Goal: Task Accomplishment & Management: Use online tool/utility

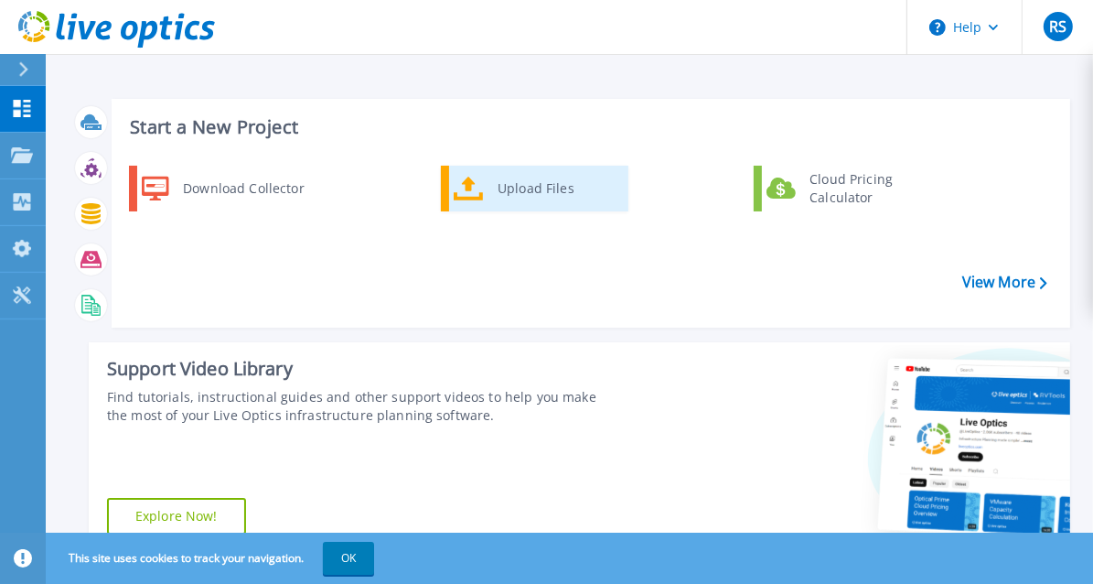
click at [545, 188] on div "Upload Files" at bounding box center [556, 188] width 135 height 37
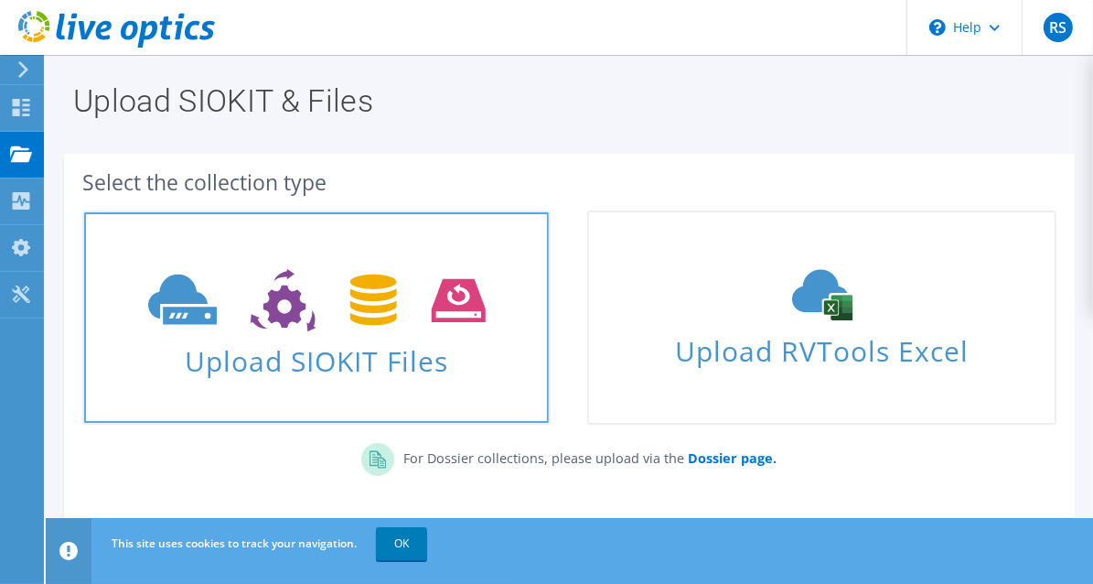
click at [278, 344] on span "Upload SIOKIT Files" at bounding box center [316, 355] width 465 height 39
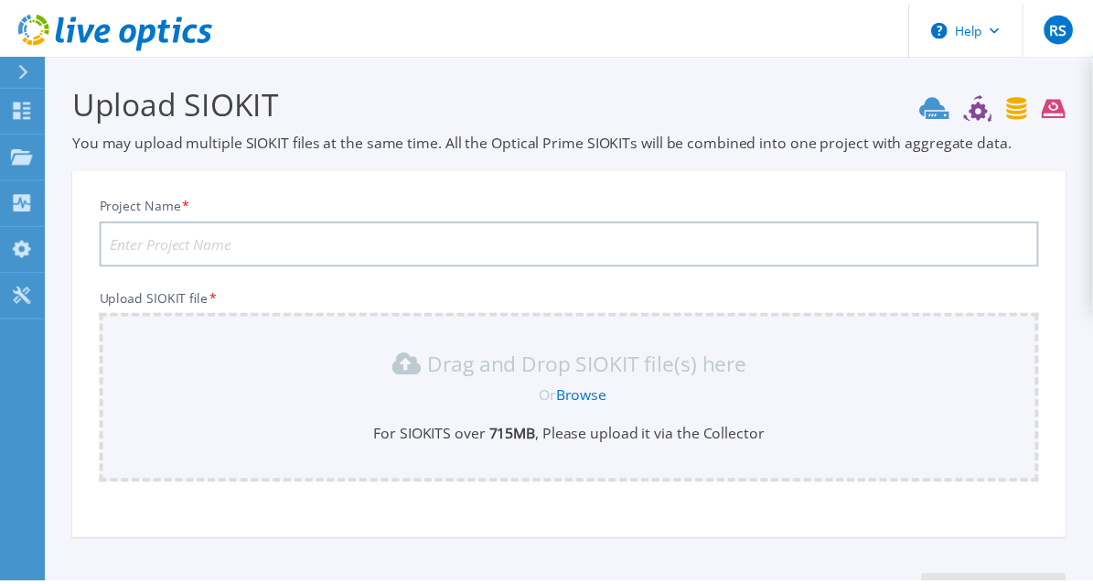
scroll to position [143, 0]
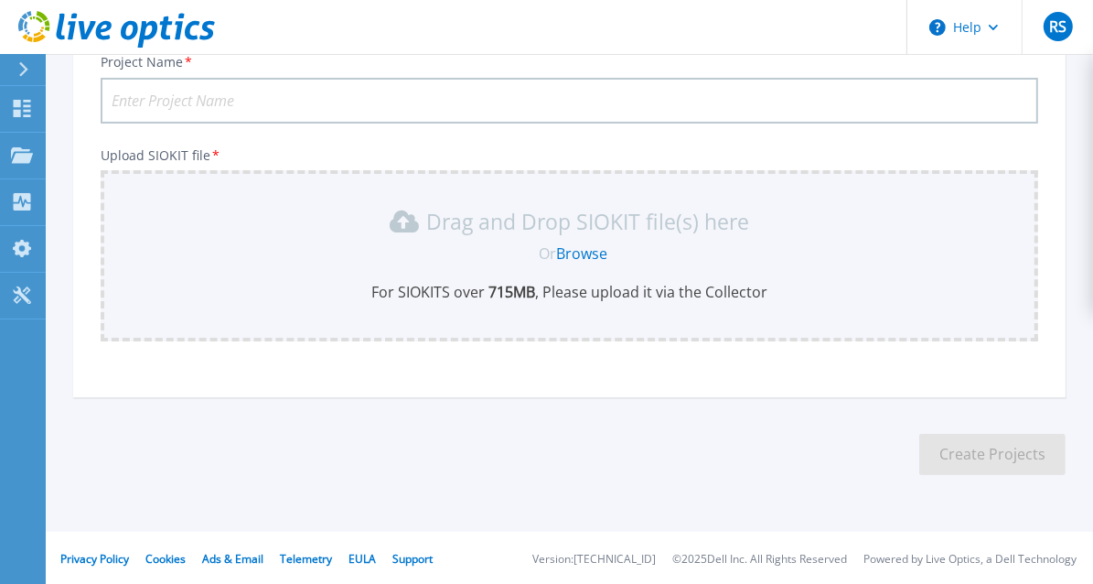
click at [528, 392] on div "Project Name * Upload SIOKIT file * Drag and Drop SIOKIT file(s) here Or Browse…" at bounding box center [569, 217] width 993 height 359
click at [343, 96] on input "Project Name *" at bounding box center [570, 101] width 938 height 46
paste input "[GEOGRAPHIC_DATA] VxRail refresh"
type input "[GEOGRAPHIC_DATA] VxRail refresh"
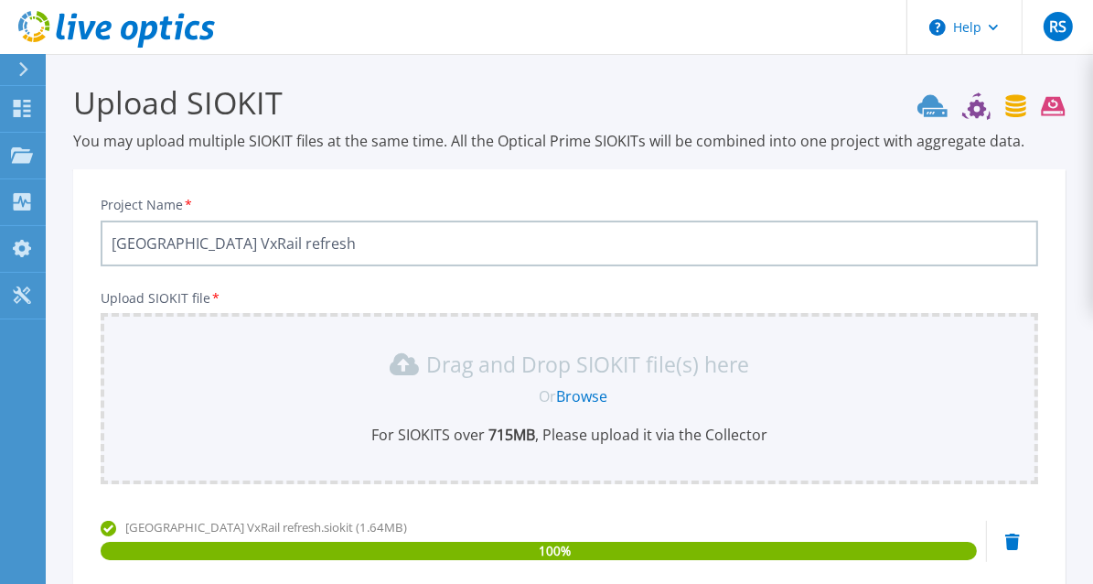
scroll to position [231, 0]
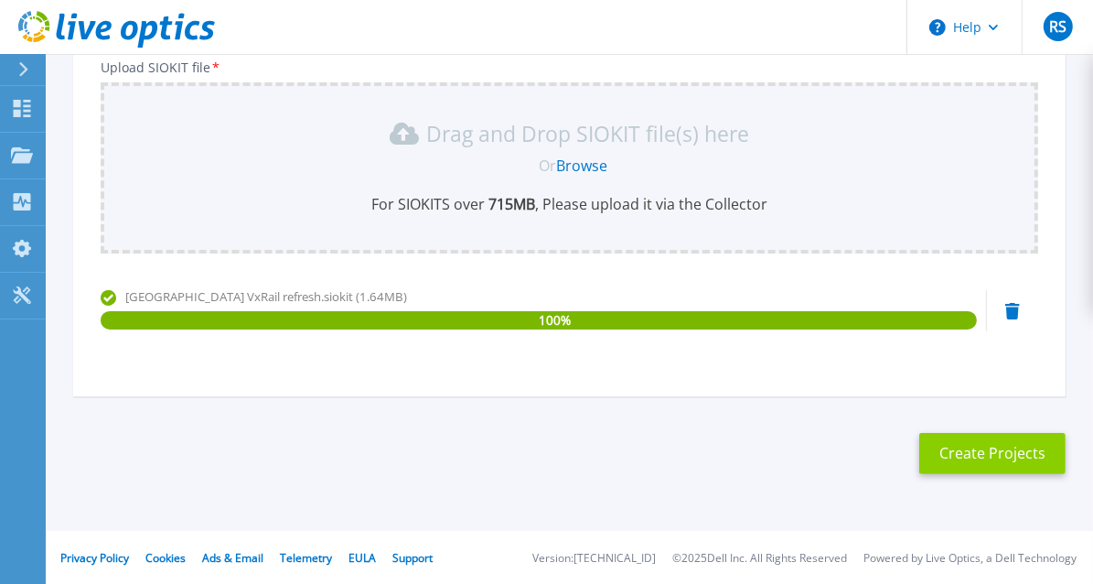
click at [980, 460] on button "Create Projects" at bounding box center [993, 453] width 146 height 41
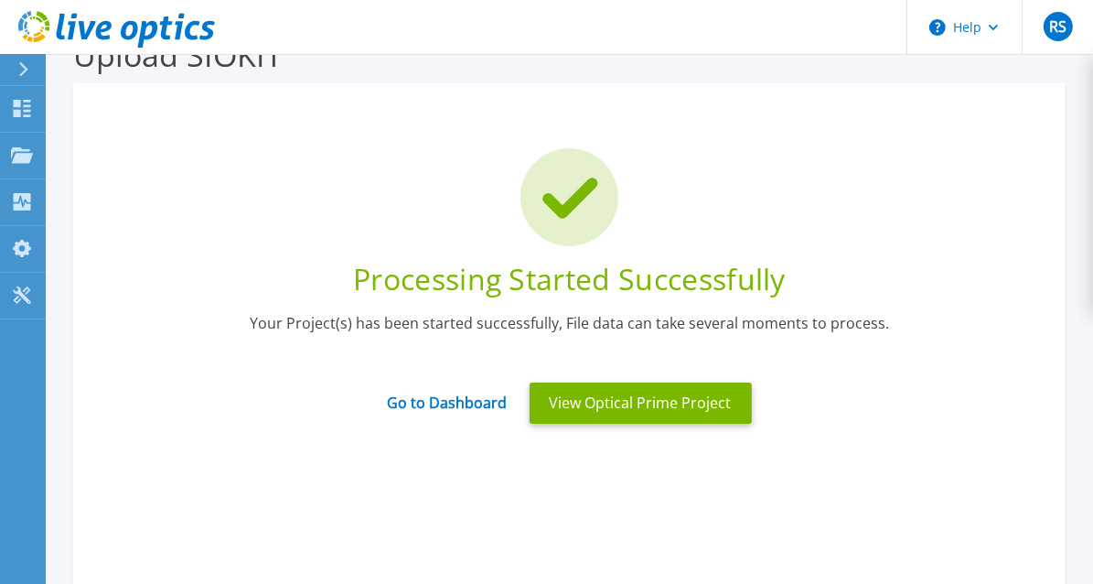
scroll to position [0, 0]
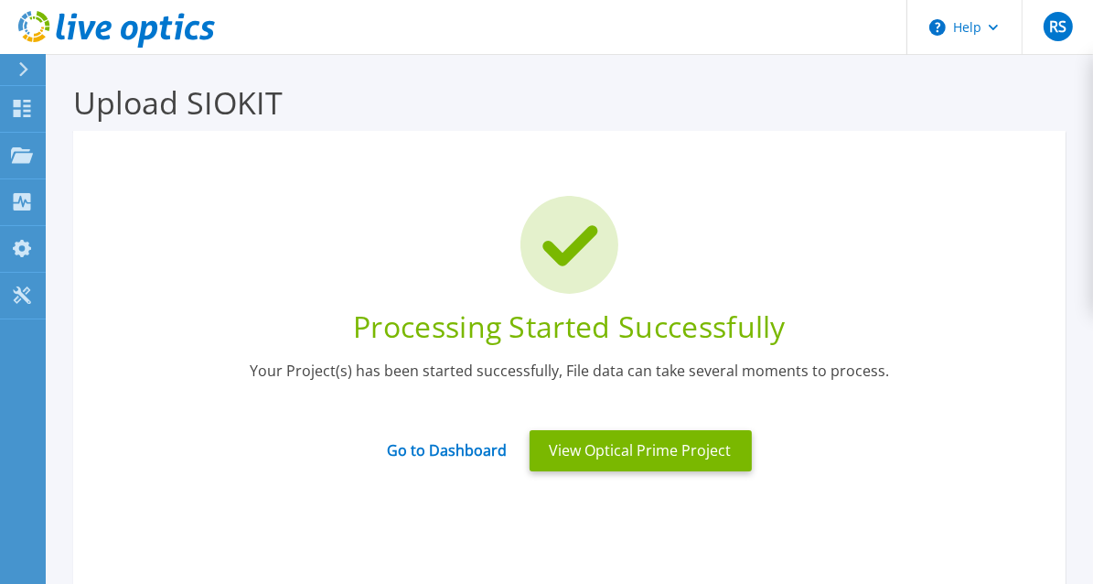
click at [21, 73] on icon at bounding box center [23, 69] width 10 height 15
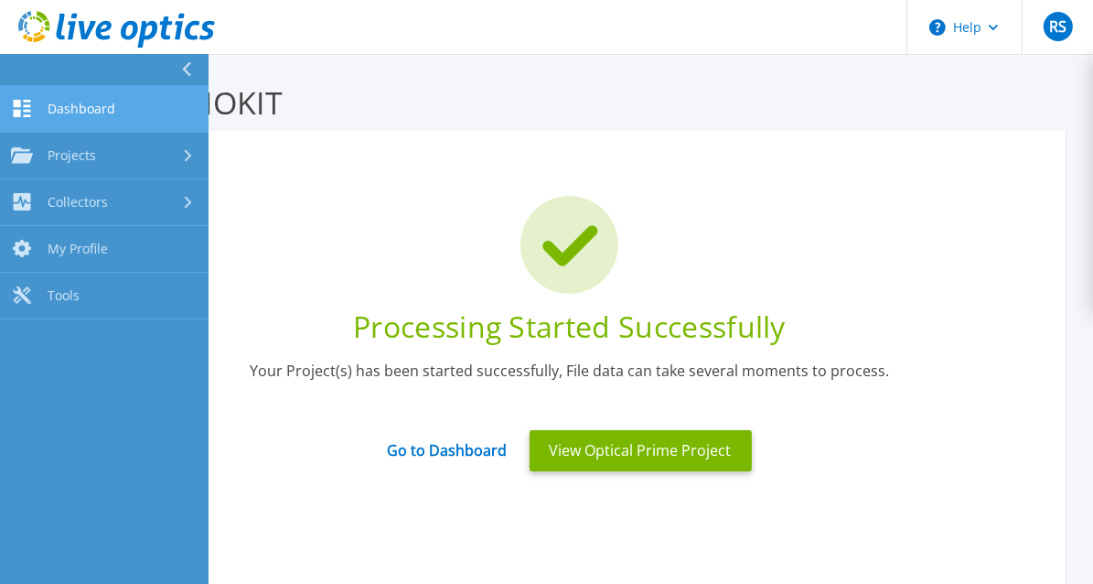
click at [85, 120] on link "Dashboard Dashboard" at bounding box center [104, 109] width 209 height 47
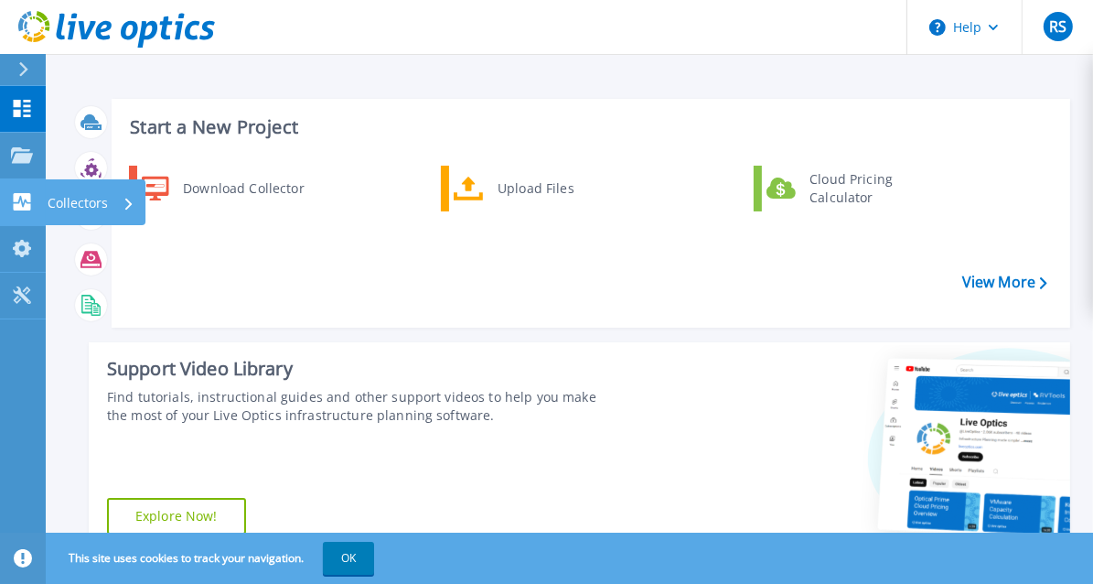
click at [25, 203] on icon at bounding box center [22, 201] width 17 height 17
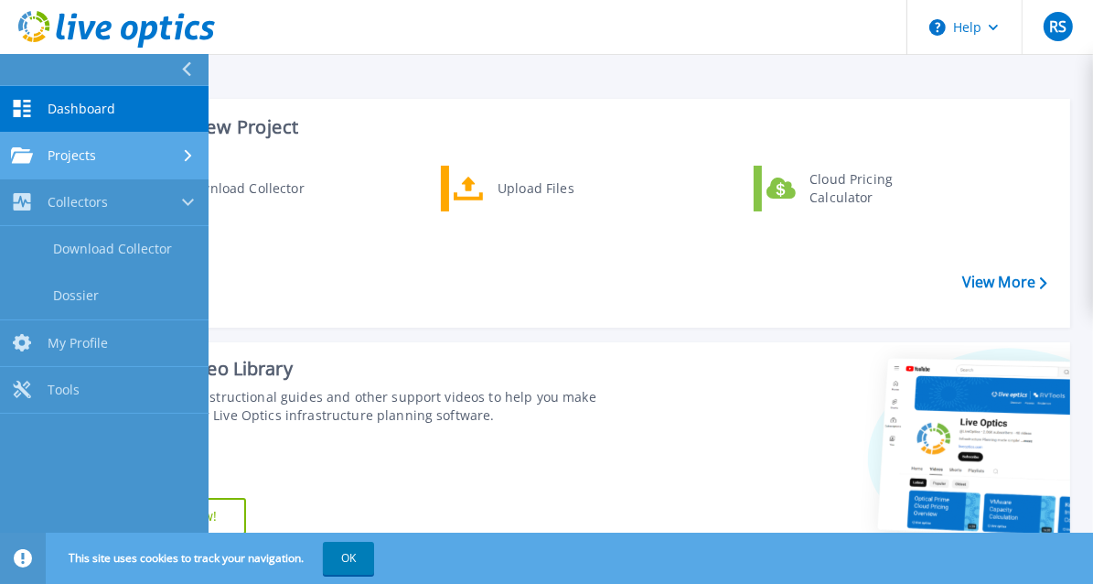
click at [134, 163] on div "Projects" at bounding box center [104, 155] width 187 height 16
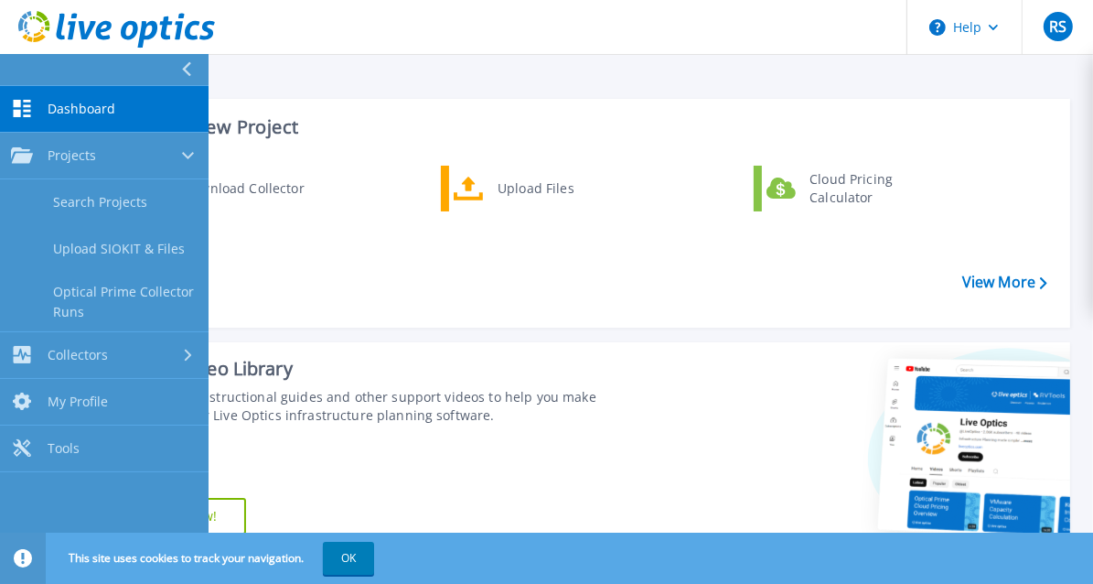
click at [350, 256] on div "Download Collector Upload Files Cloud Pricing Calculator" at bounding box center [588, 239] width 946 height 157
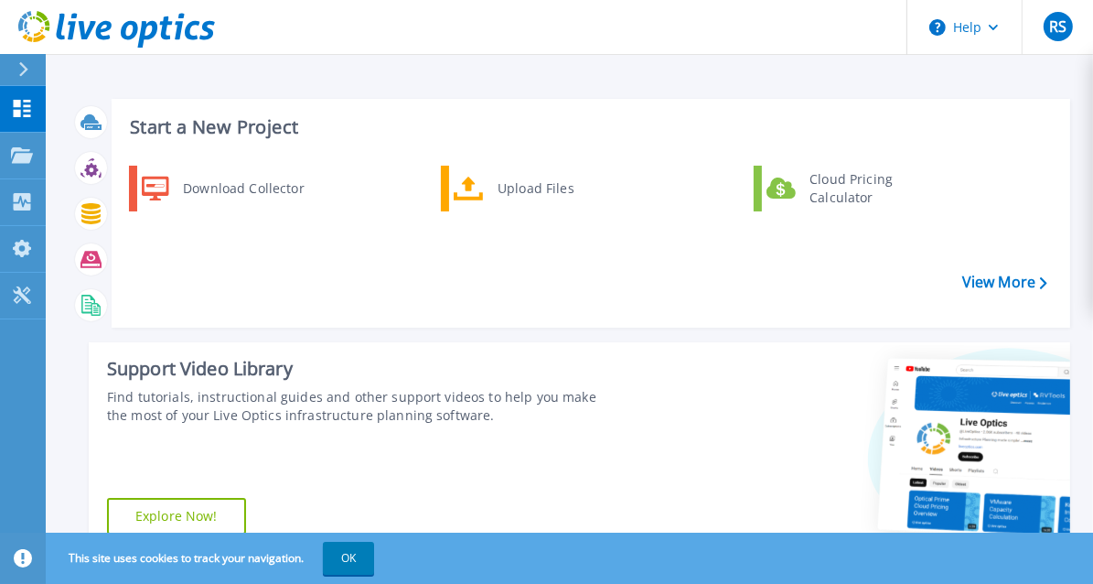
scroll to position [549, 0]
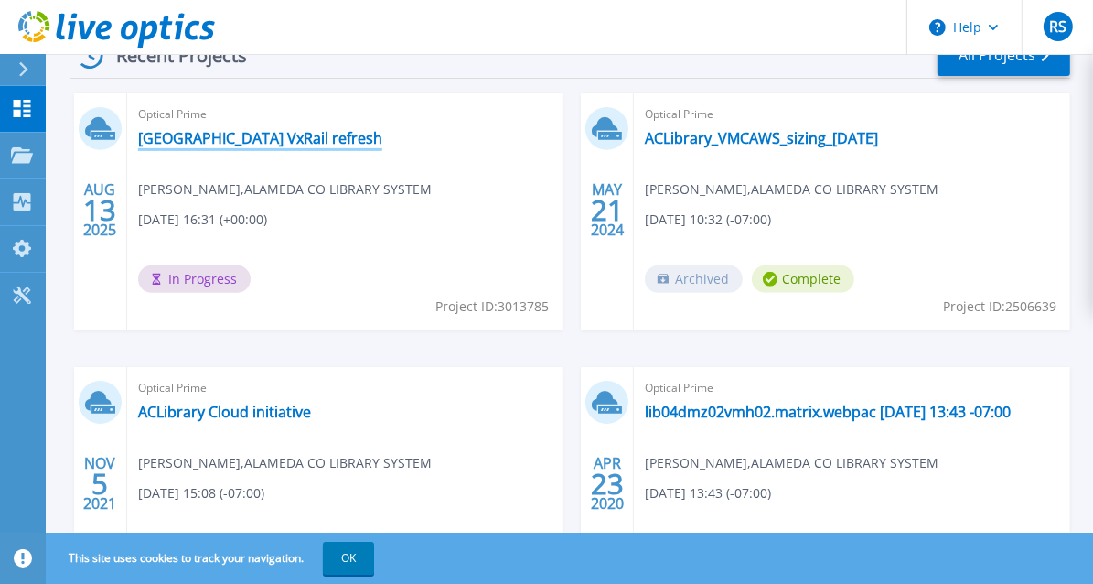
click at [320, 135] on link "Alameda County Library VxRail refresh" at bounding box center [260, 138] width 244 height 18
